Goal: Information Seeking & Learning: Learn about a topic

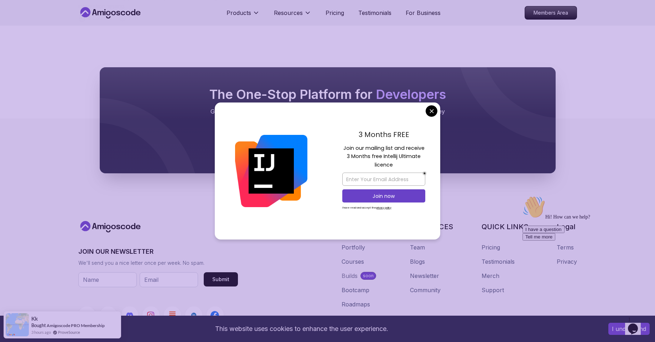
scroll to position [659, 0]
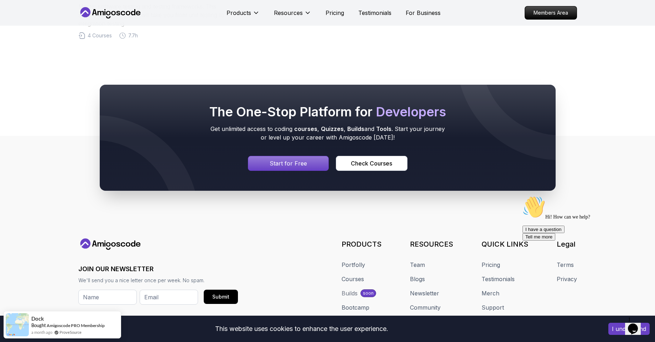
scroll to position [585, 0]
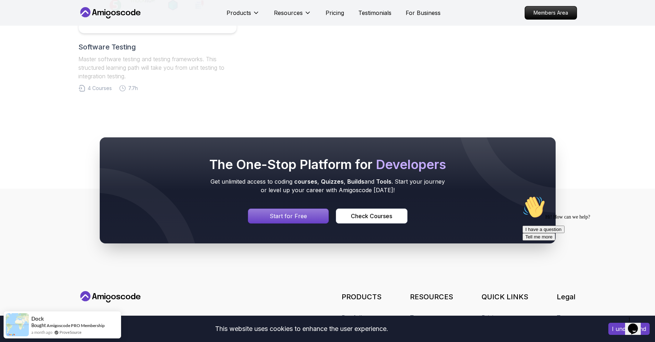
click at [312, 219] on div "Signin page" at bounding box center [288, 216] width 81 height 14
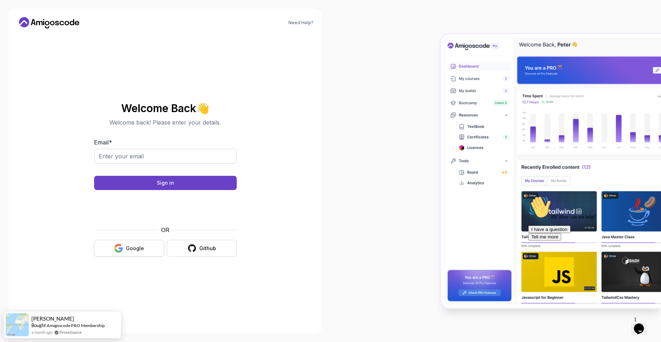
click at [141, 250] on div "Google" at bounding box center [135, 248] width 18 height 7
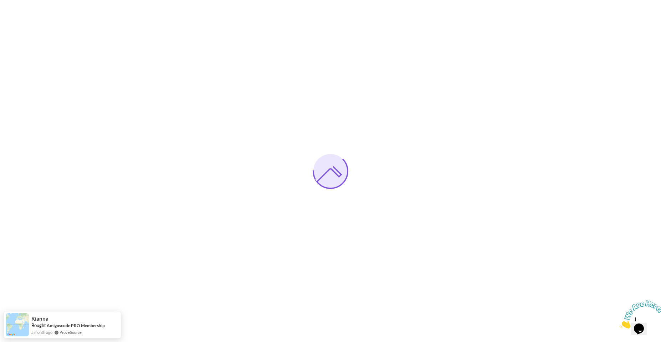
click at [660, 314] on img at bounding box center [641, 315] width 44 height 28
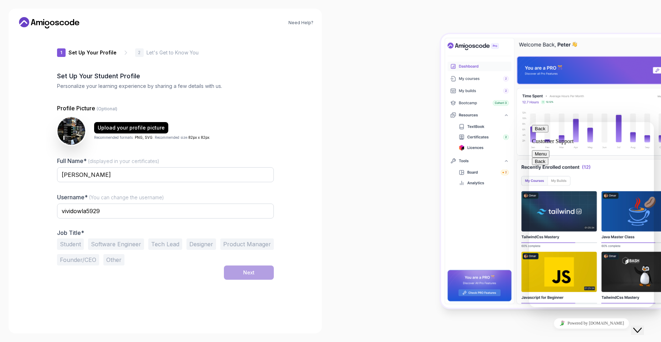
drag, startPoint x: 422, startPoint y: 238, endPoint x: 346, endPoint y: 190, distance: 88.9
click at [346, 190] on div at bounding box center [495, 171] width 330 height 342
click at [135, 243] on button "Software Engineer" at bounding box center [116, 244] width 56 height 11
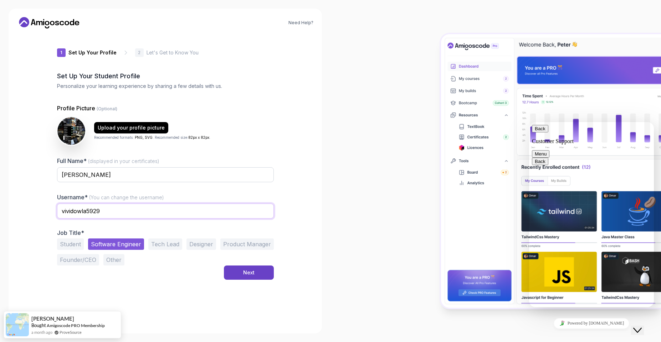
click at [105, 205] on input "vividowla5929" at bounding box center [165, 211] width 217 height 15
type input "v"
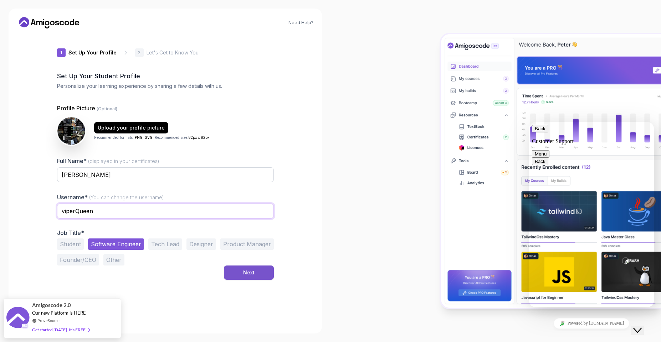
type input "viperQueen"
click at [257, 274] on button "Next" at bounding box center [249, 273] width 50 height 14
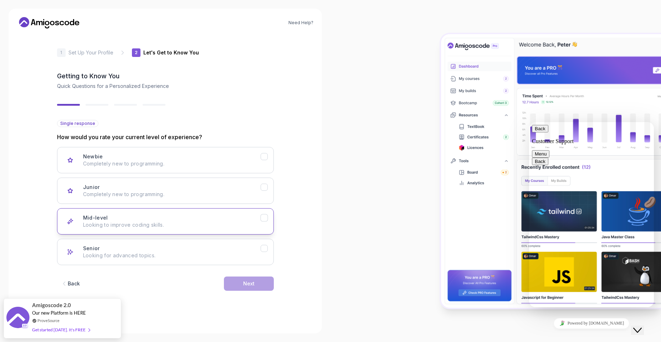
click at [218, 226] on p "Looking to improve coding skills." at bounding box center [171, 225] width 177 height 7
click at [258, 287] on button "Next" at bounding box center [249, 284] width 50 height 14
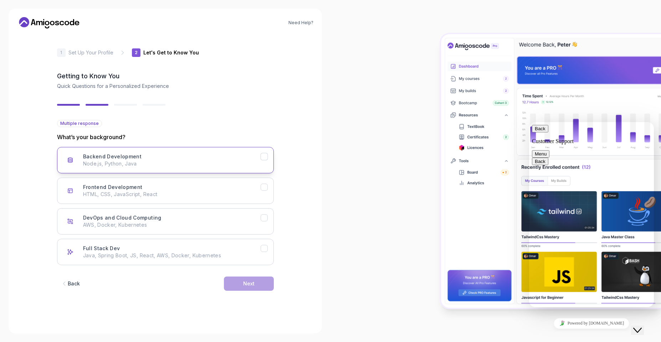
click at [262, 155] on icon "Backend Development" at bounding box center [263, 157] width 7 height 7
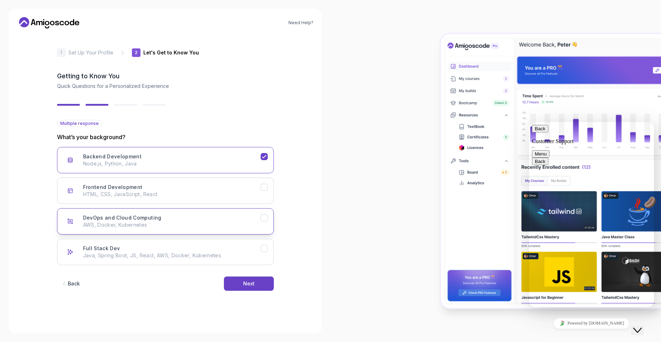
click at [266, 217] on icon "DevOps and Cloud Computing" at bounding box center [264, 218] width 4 height 3
click at [264, 248] on icon "Full Stack Dev" at bounding box center [263, 249] width 7 height 7
click at [264, 186] on icon "Frontend Development" at bounding box center [263, 187] width 7 height 7
click at [258, 279] on button "Next" at bounding box center [249, 284] width 50 height 14
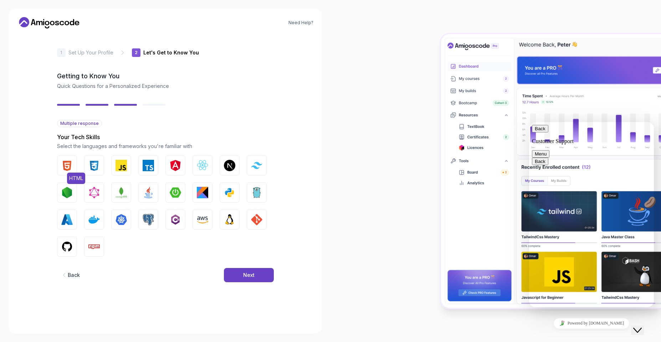
click at [66, 166] on img "button" at bounding box center [66, 165] width 11 height 11
click at [89, 167] on img "button" at bounding box center [93, 165] width 11 height 11
click at [118, 167] on img "button" at bounding box center [120, 165] width 11 height 11
click at [150, 166] on img "button" at bounding box center [148, 165] width 11 height 11
click at [205, 164] on img "button" at bounding box center [202, 165] width 11 height 11
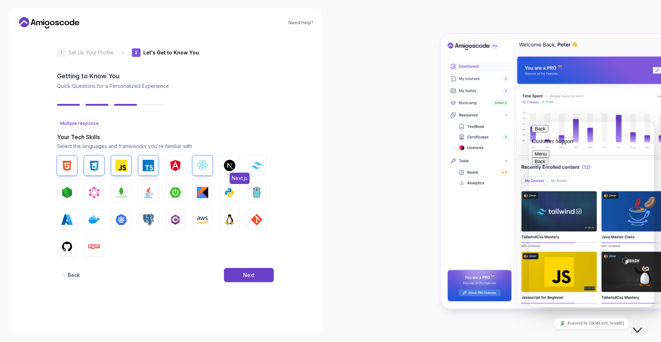
click at [228, 166] on img "button" at bounding box center [229, 165] width 11 height 11
click at [248, 169] on button "Tailwind CSS" at bounding box center [257, 166] width 20 height 20
drag, startPoint x: 161, startPoint y: 189, endPoint x: 66, endPoint y: 193, distance: 94.9
click at [66, 193] on div "HTML CSS JavaScript TypeScript Angular React.js Next.js Tailwind CSS Node.js Gr…" at bounding box center [165, 206] width 217 height 101
click at [66, 193] on img "button" at bounding box center [66, 192] width 11 height 11
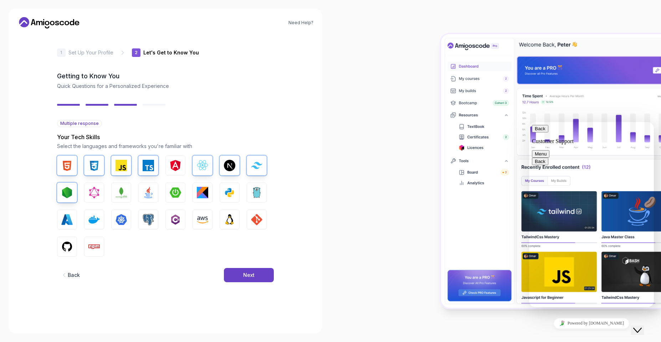
click at [40, 210] on div "Need Help? 2 Let's Get to Know You 1 Set Up Your Profile 2 Let's Get to Know Yo…" at bounding box center [165, 171] width 313 height 325
click at [145, 195] on img "button" at bounding box center [148, 192] width 11 height 11
click at [173, 193] on img "button" at bounding box center [175, 192] width 11 height 11
click at [224, 191] on img "button" at bounding box center [229, 192] width 11 height 11
click at [88, 223] on img "button" at bounding box center [93, 219] width 11 height 11
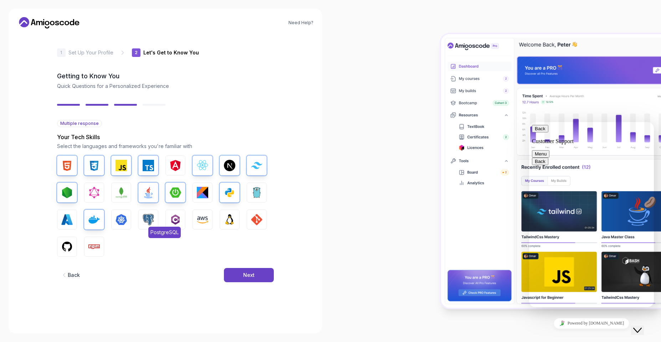
click at [149, 216] on img "button" at bounding box center [148, 219] width 11 height 11
click at [201, 219] on img "button" at bounding box center [202, 219] width 11 height 11
click at [224, 221] on img "button" at bounding box center [229, 219] width 11 height 11
click at [255, 218] on img "button" at bounding box center [256, 219] width 11 height 11
click at [62, 248] on img "button" at bounding box center [66, 246] width 11 height 11
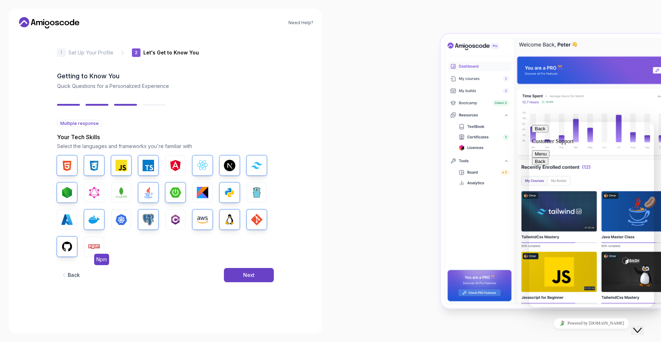
click at [94, 239] on button "Npm" at bounding box center [94, 247] width 20 height 20
click at [253, 278] on div "Next" at bounding box center [248, 275] width 11 height 7
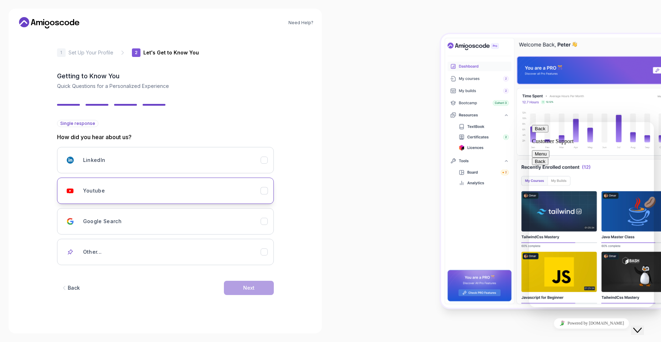
click at [264, 190] on icon "Youtube" at bounding box center [263, 191] width 7 height 7
click at [254, 283] on button "Next" at bounding box center [249, 288] width 50 height 14
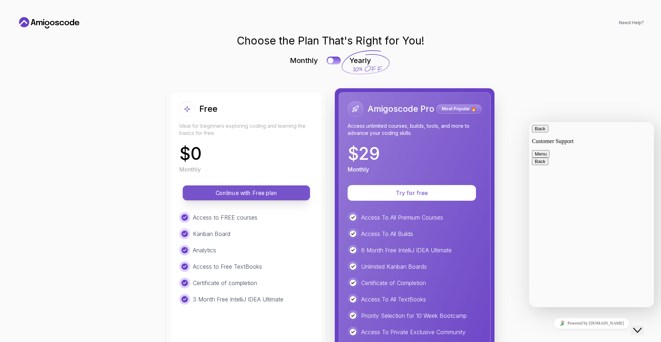
click at [264, 197] on p "Continue with Free plan" at bounding box center [246, 193] width 111 height 8
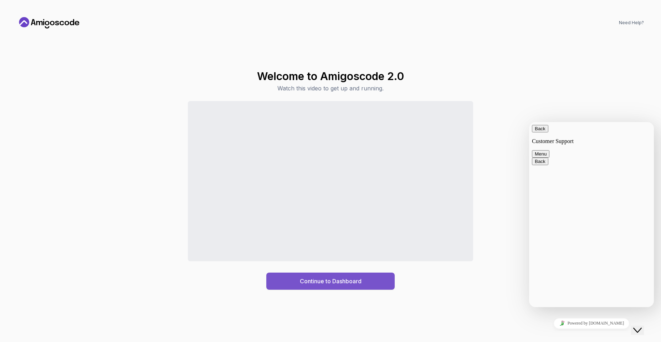
click at [318, 285] on div "Continue to Dashboard" at bounding box center [331, 281] width 62 height 9
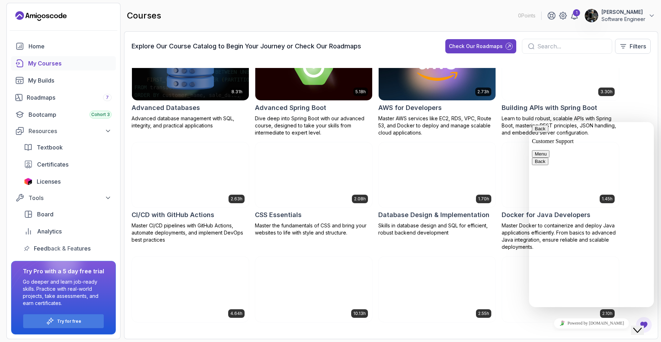
scroll to position [37, 0]
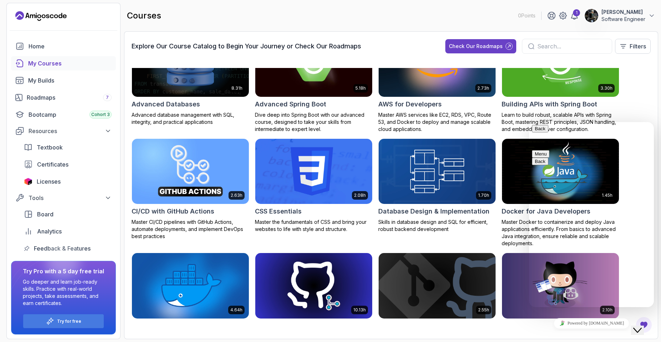
click at [563, 91] on img at bounding box center [560, 64] width 123 height 69
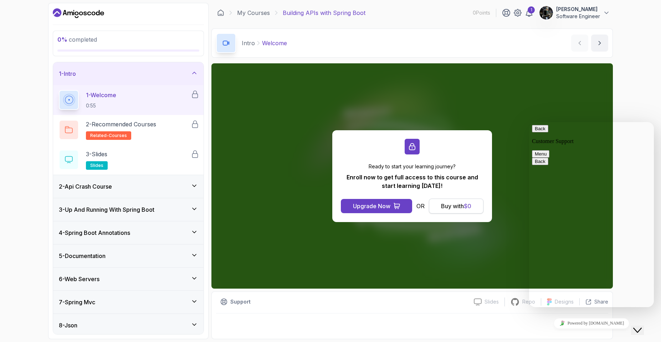
click at [471, 209] on span "$ 0" at bounding box center [467, 206] width 7 height 7
click at [448, 205] on div "Buy with $ 0" at bounding box center [456, 206] width 30 height 9
click at [163, 253] on div "5 - Documentation" at bounding box center [128, 256] width 139 height 9
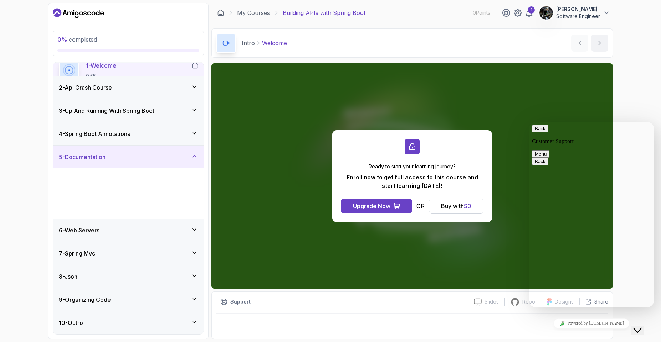
scroll to position [19, 0]
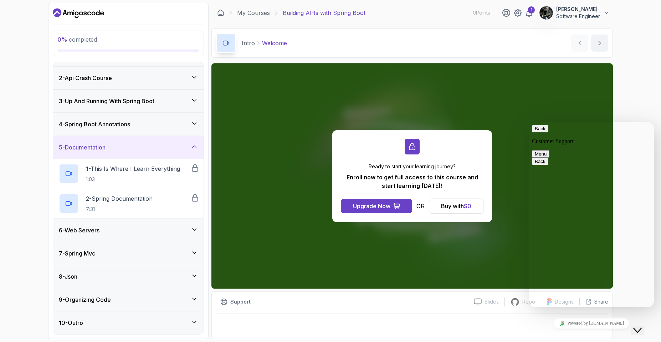
click at [195, 230] on icon at bounding box center [194, 230] width 4 height 2
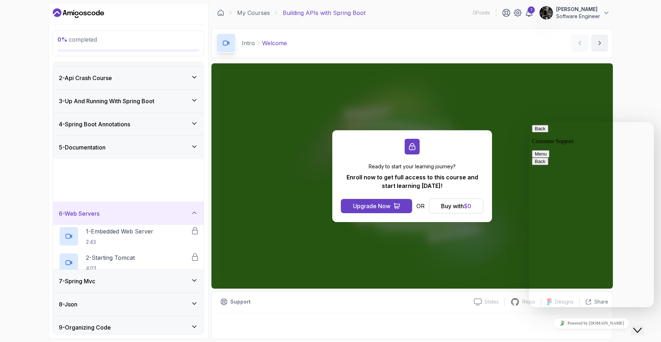
scroll to position [0, 0]
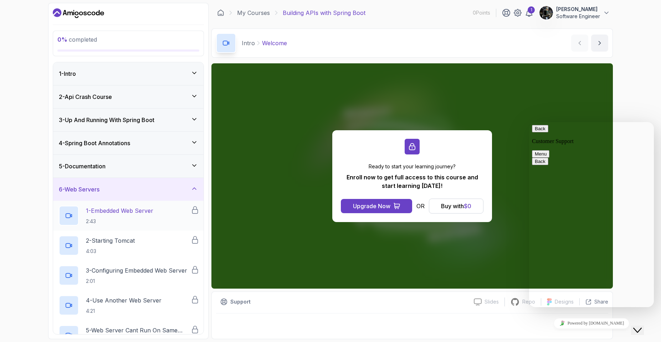
click at [167, 219] on div "1 - Embedded Web Server 2:43" at bounding box center [125, 216] width 132 height 20
click at [641, 2] on div "0 % completed 1 - Intro 2 - Api Crash Course 3 - Up And Running With Spring Boo…" at bounding box center [330, 171] width 661 height 342
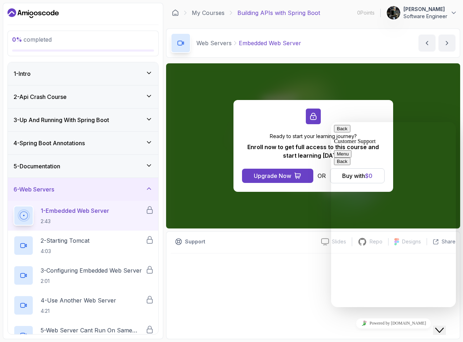
click at [292, 249] on div "Support Slides You're not a Pro Member Repo You're not a Pro Member Designs You…" at bounding box center [313, 286] width 294 height 108
click at [135, 217] on div "1 - Embedded Web Server 2:43" at bounding box center [80, 216] width 132 height 20
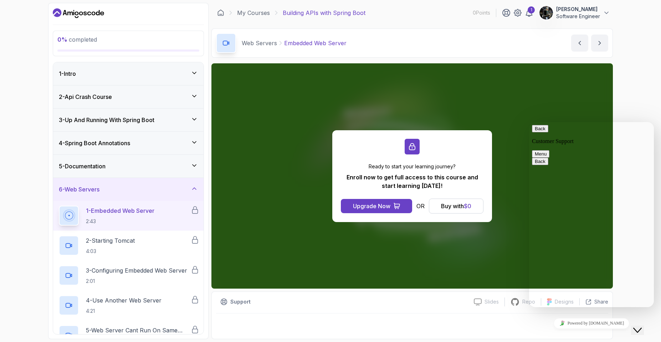
click at [196, 210] on icon at bounding box center [194, 210] width 5 height 7
click at [144, 216] on h2 "1 - Embedded Web Server 2:43" at bounding box center [120, 216] width 68 height 19
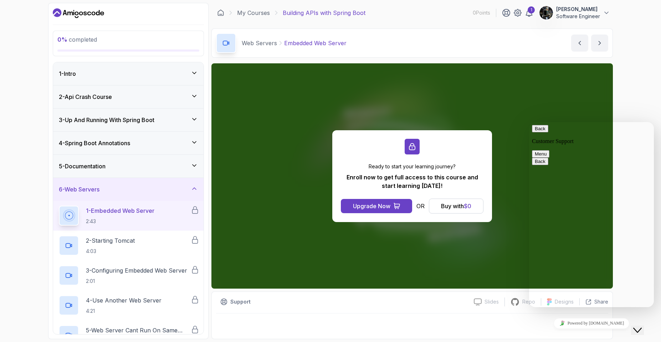
click at [144, 216] on h2 "1 - Embedded Web Server 2:43" at bounding box center [120, 216] width 68 height 19
click at [115, 219] on p "2:43" at bounding box center [120, 221] width 68 height 7
click at [78, 244] on div at bounding box center [69, 246] width 20 height 20
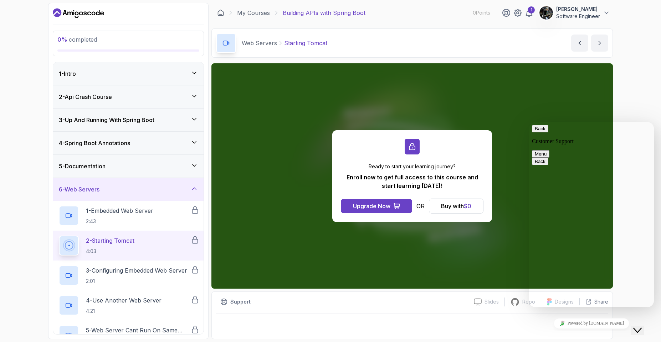
click at [78, 244] on div at bounding box center [69, 246] width 20 height 20
click at [99, 242] on p "2 - Starting Tomcat" at bounding box center [110, 241] width 48 height 9
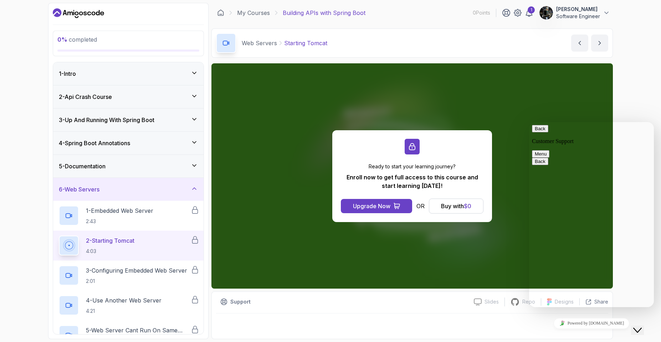
click at [99, 242] on p "2 - Starting Tomcat" at bounding box center [110, 241] width 48 height 9
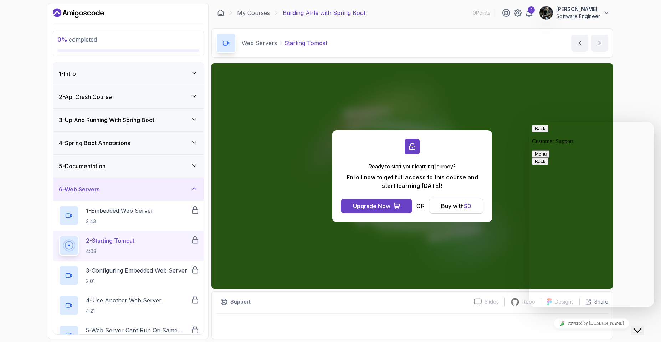
click at [99, 242] on p "2 - Starting Tomcat" at bounding box center [110, 241] width 48 height 9
click at [195, 241] on icon at bounding box center [195, 240] width 9 height 9
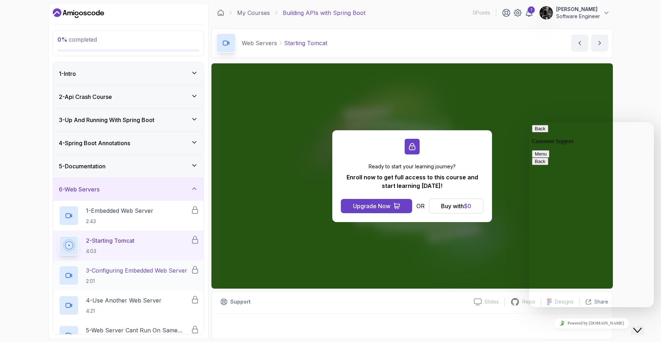
click at [127, 270] on p "3 - Configuring Embedded Web Server" at bounding box center [136, 271] width 101 height 9
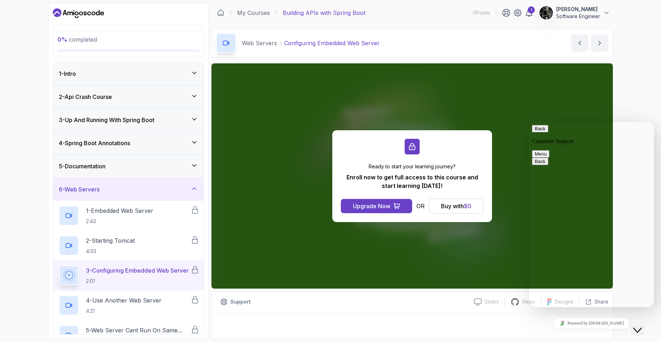
click at [127, 270] on p "3 - Configuring Embedded Web Server" at bounding box center [137, 271] width 103 height 9
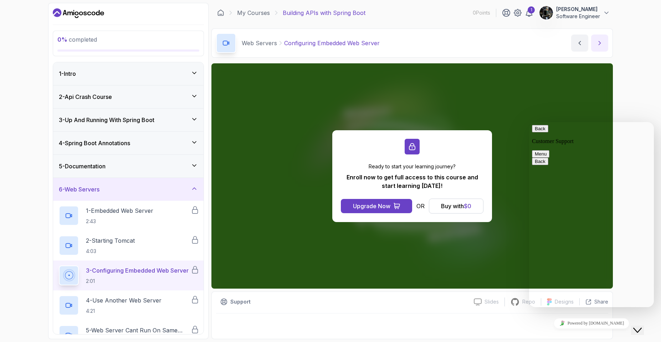
click at [597, 40] on icon "next content" at bounding box center [599, 43] width 7 height 7
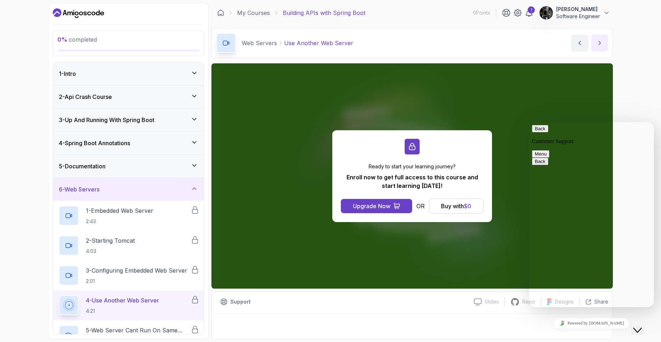
click at [597, 40] on icon "next content" at bounding box center [599, 43] width 7 height 7
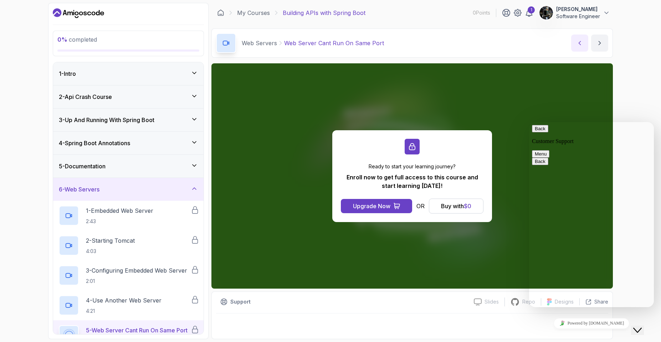
click at [579, 41] on icon "previous content" at bounding box center [579, 43] width 7 height 7
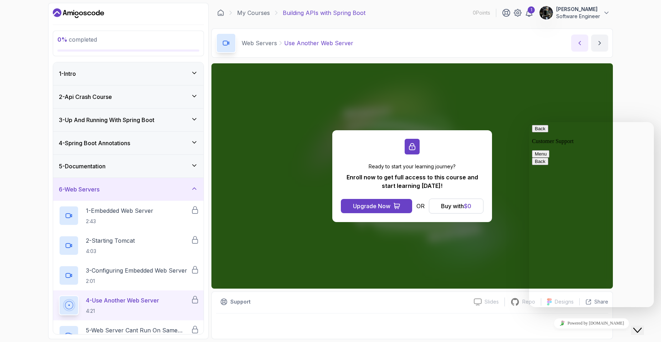
click at [579, 41] on icon "previous content" at bounding box center [579, 43] width 7 height 7
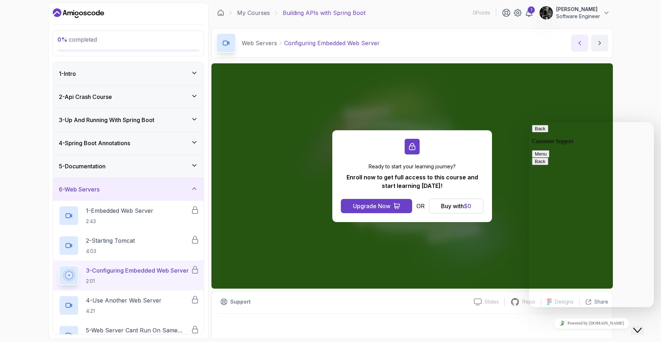
click at [579, 41] on icon "previous content" at bounding box center [579, 43] width 7 height 7
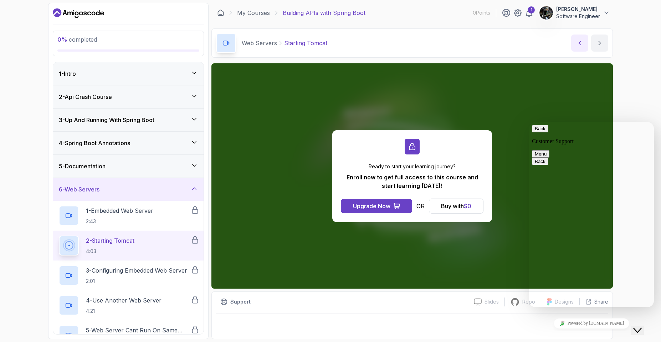
click at [579, 41] on icon "previous content" at bounding box center [579, 43] width 7 height 7
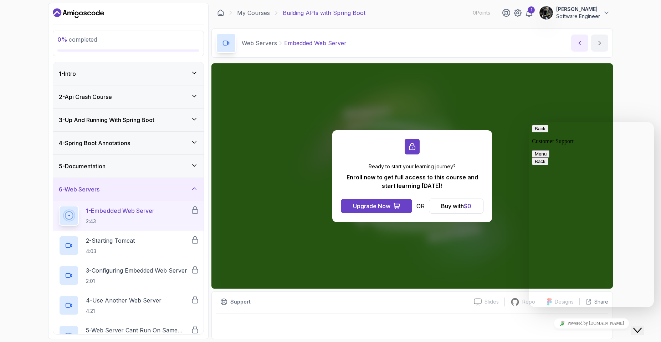
click at [579, 41] on icon "previous content" at bounding box center [579, 43] width 7 height 7
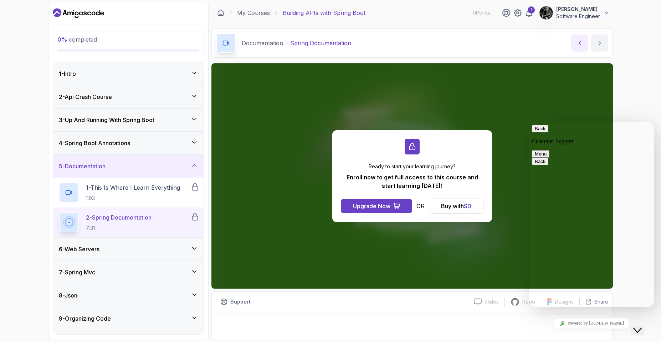
click at [579, 41] on icon "previous content" at bounding box center [579, 43] width 7 height 7
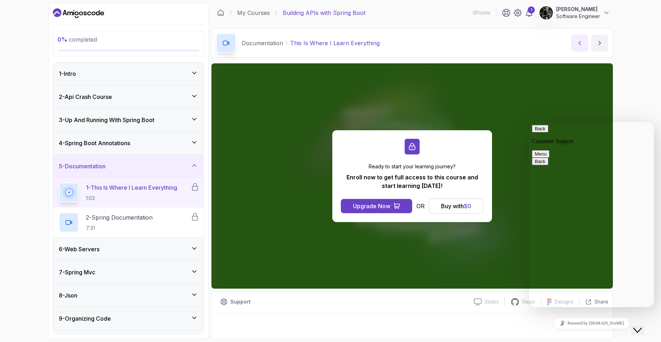
click at [579, 41] on icon "previous content" at bounding box center [579, 43] width 7 height 7
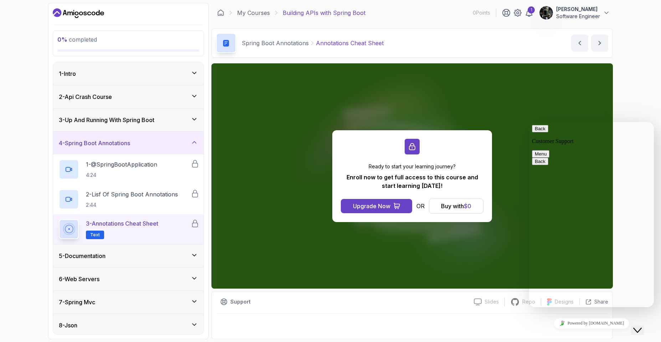
click at [353, 46] on p "Annotations Cheat Sheet" at bounding box center [350, 43] width 68 height 9
click at [194, 142] on icon at bounding box center [194, 142] width 7 height 7
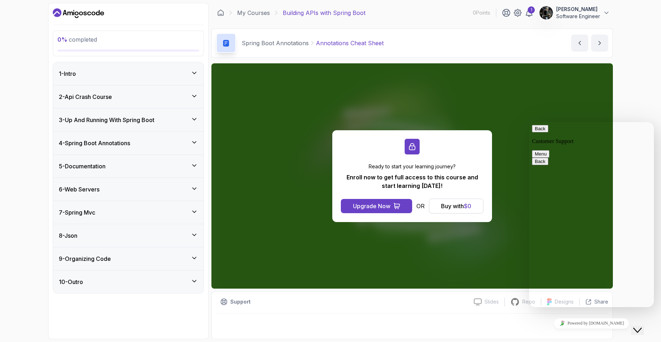
click at [600, 96] on div "Ready to start your learning journey? Enroll now to get full access to this cou…" at bounding box center [411, 176] width 401 height 226
click at [601, 45] on icon "next content" at bounding box center [599, 43] width 7 height 7
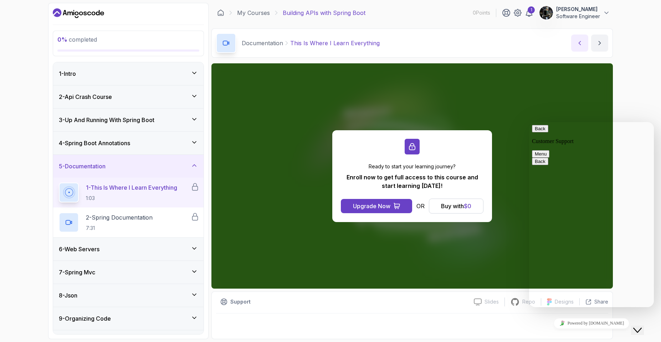
click at [579, 41] on icon "previous content" at bounding box center [579, 43] width 7 height 7
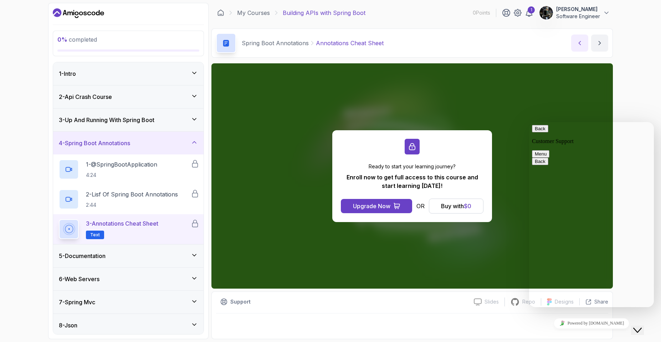
click at [579, 41] on icon "previous content" at bounding box center [579, 43] width 7 height 7
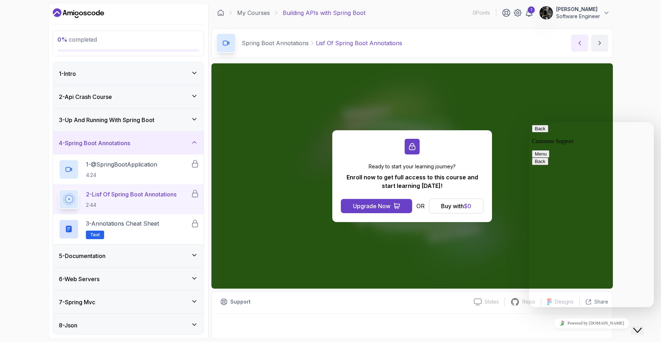
click at [579, 41] on icon "previous content" at bounding box center [579, 43] width 7 height 7
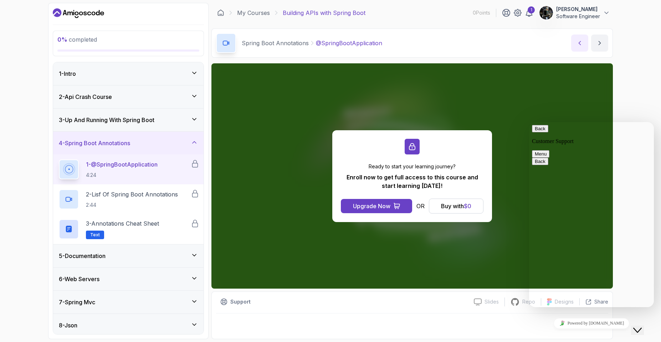
click at [579, 41] on icon "previous content" at bounding box center [579, 43] width 7 height 7
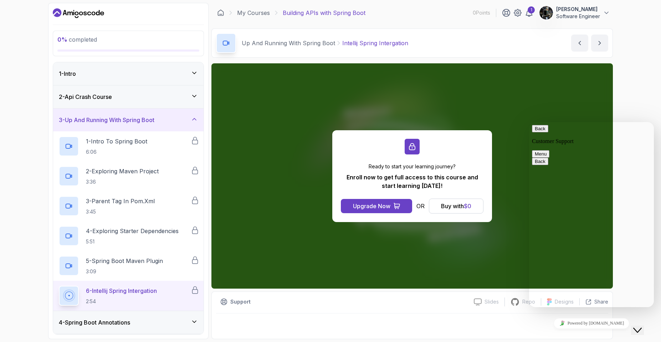
click at [118, 81] on div "1 - Intro" at bounding box center [128, 73] width 150 height 23
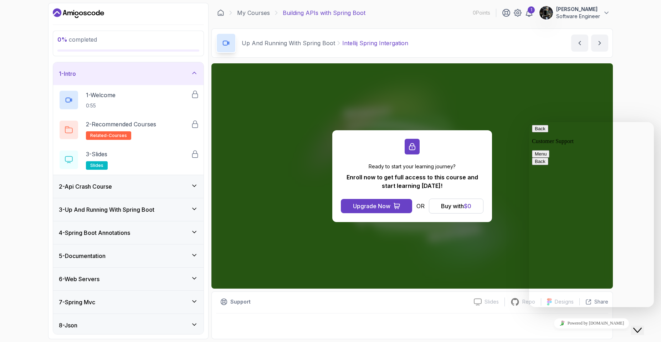
click at [280, 171] on div "Ready to start your learning journey? Enroll now to get full access to this cou…" at bounding box center [411, 176] width 401 height 226
